Goal: Task Accomplishment & Management: Manage account settings

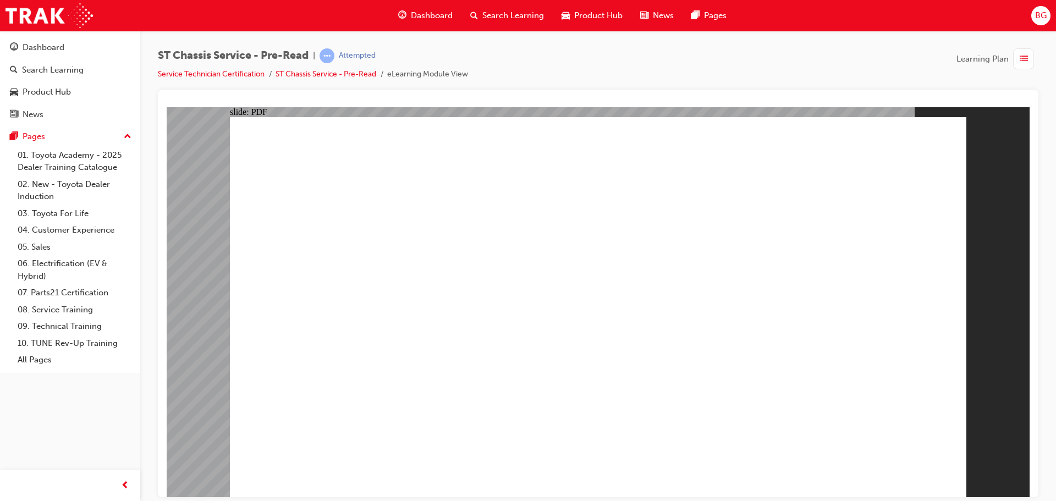
click at [1020, 62] on span "list-icon" at bounding box center [1024, 59] width 8 height 14
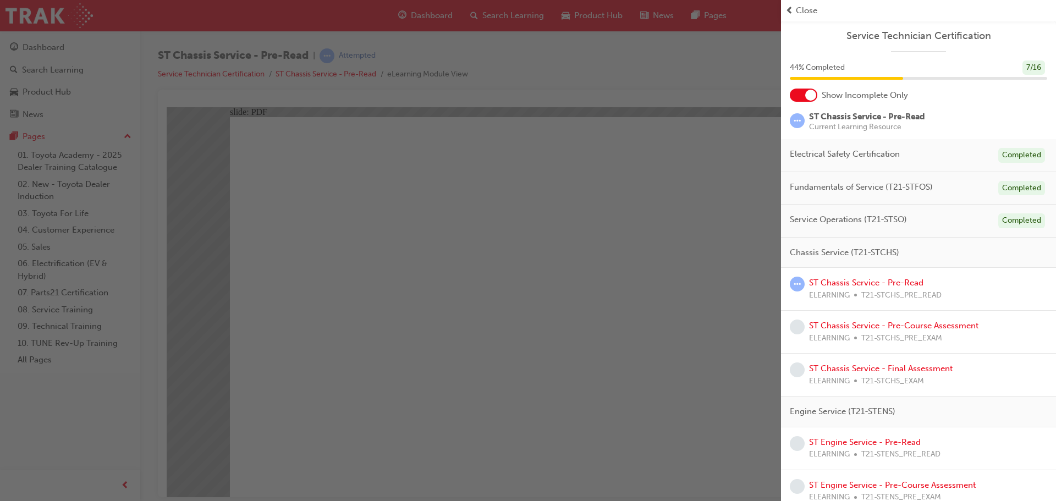
click at [620, 71] on div "button" at bounding box center [390, 250] width 781 height 501
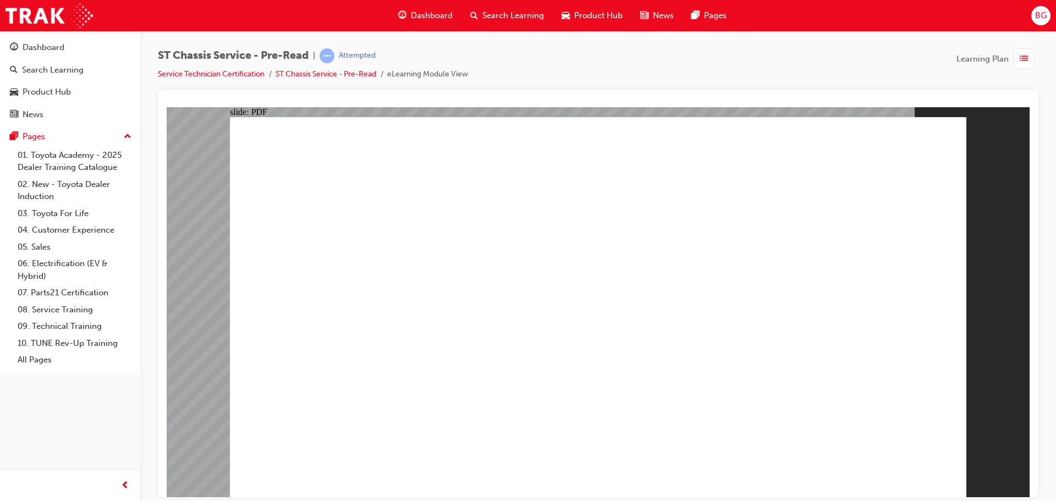
click at [1040, 12] on span "BG" at bounding box center [1041, 15] width 12 height 13
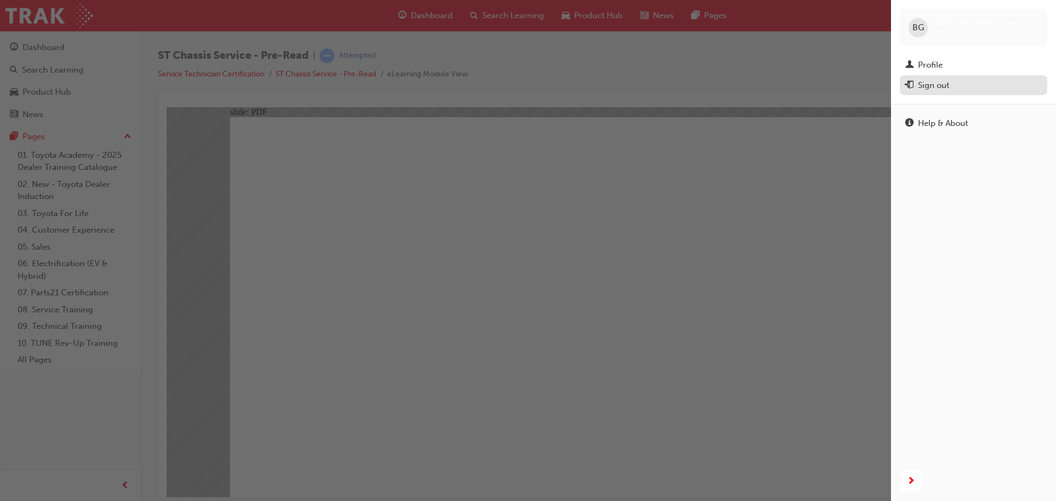
click at [958, 79] on div "Sign out" at bounding box center [973, 86] width 136 height 14
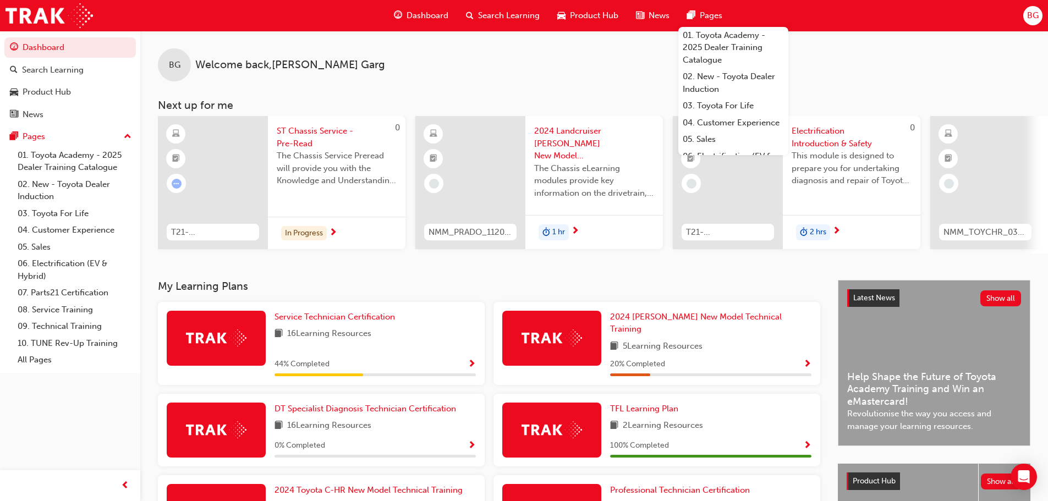
click at [1039, 20] on div "BG" at bounding box center [1032, 15] width 19 height 19
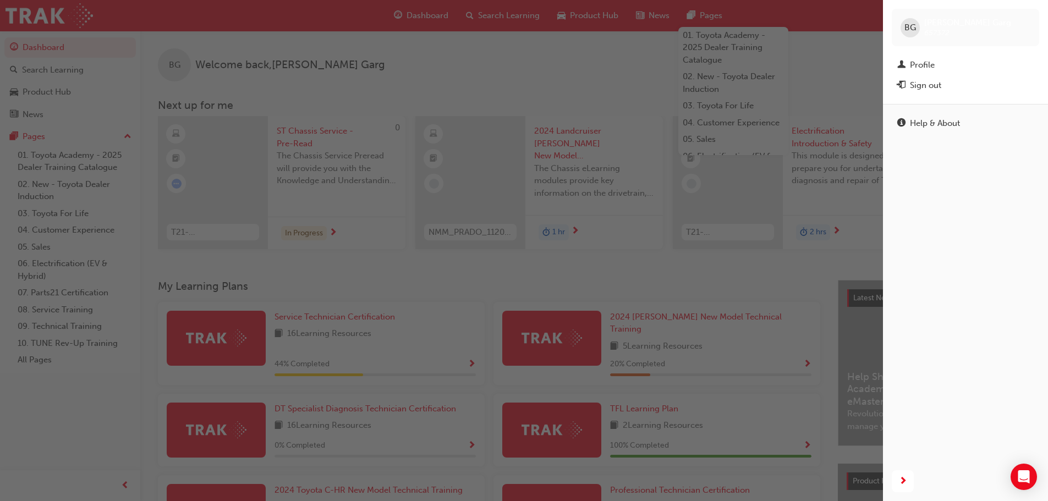
click at [906, 98] on div "BG Bhavyansh Garg 657372 Profile Sign out" at bounding box center [965, 52] width 165 height 104
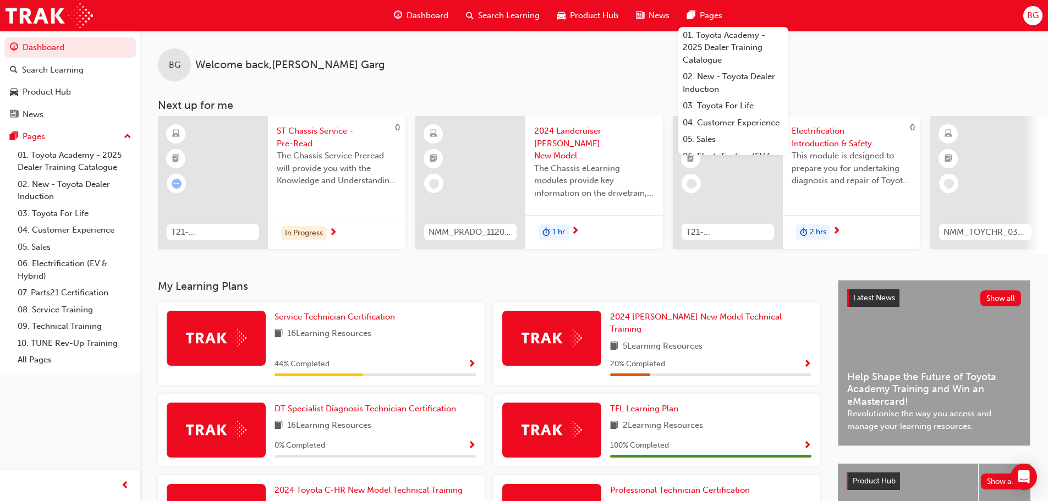
click at [1029, 24] on div "BG" at bounding box center [1032, 15] width 19 height 19
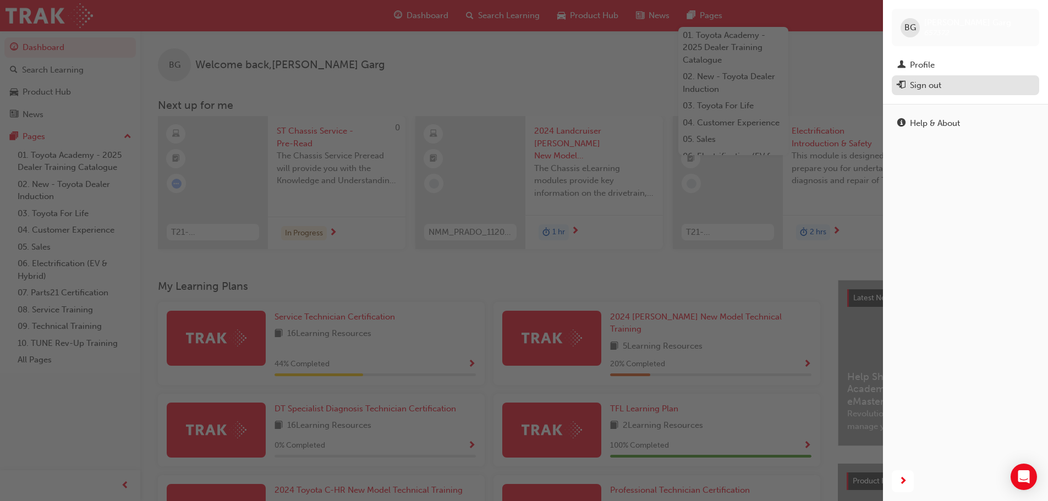
click at [940, 86] on div "Sign out" at bounding box center [925, 85] width 31 height 13
